Goal: Task Accomplishment & Management: Manage account settings

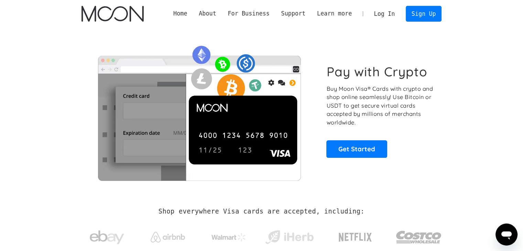
click at [380, 13] on link "Log In" at bounding box center [384, 13] width 32 height 15
